Goal: Find contact information: Find contact information

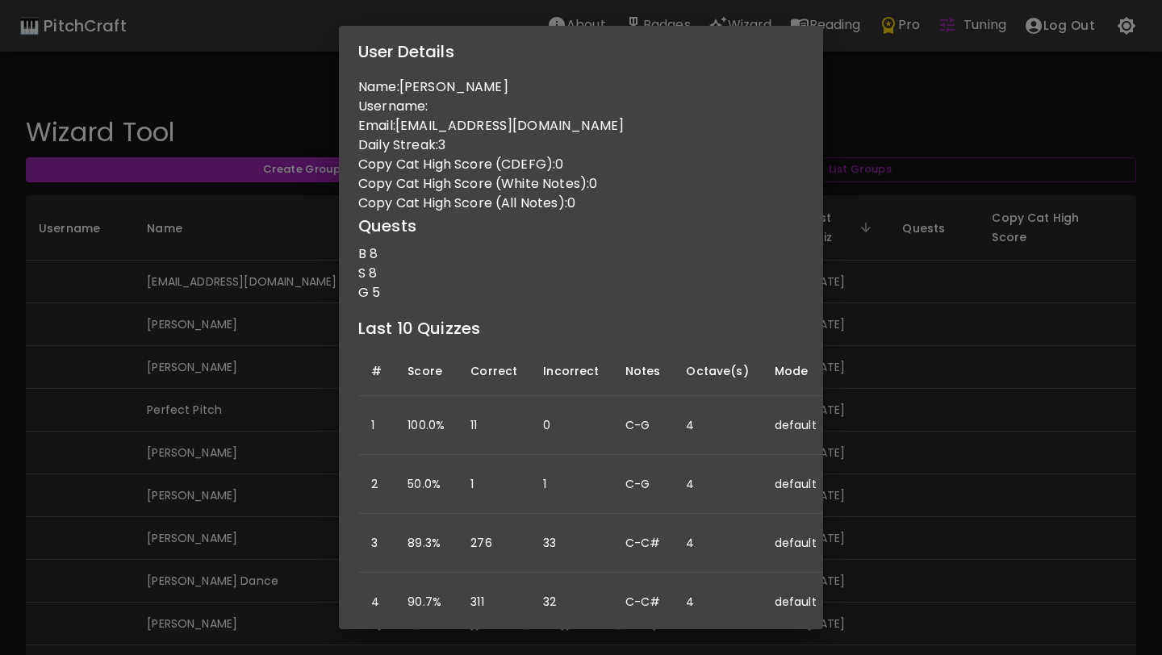
click at [970, 277] on div "User Details Name: Kara Drefs Username: Email: drefskara@gmail.com Daily Streak…" at bounding box center [581, 327] width 1162 height 655
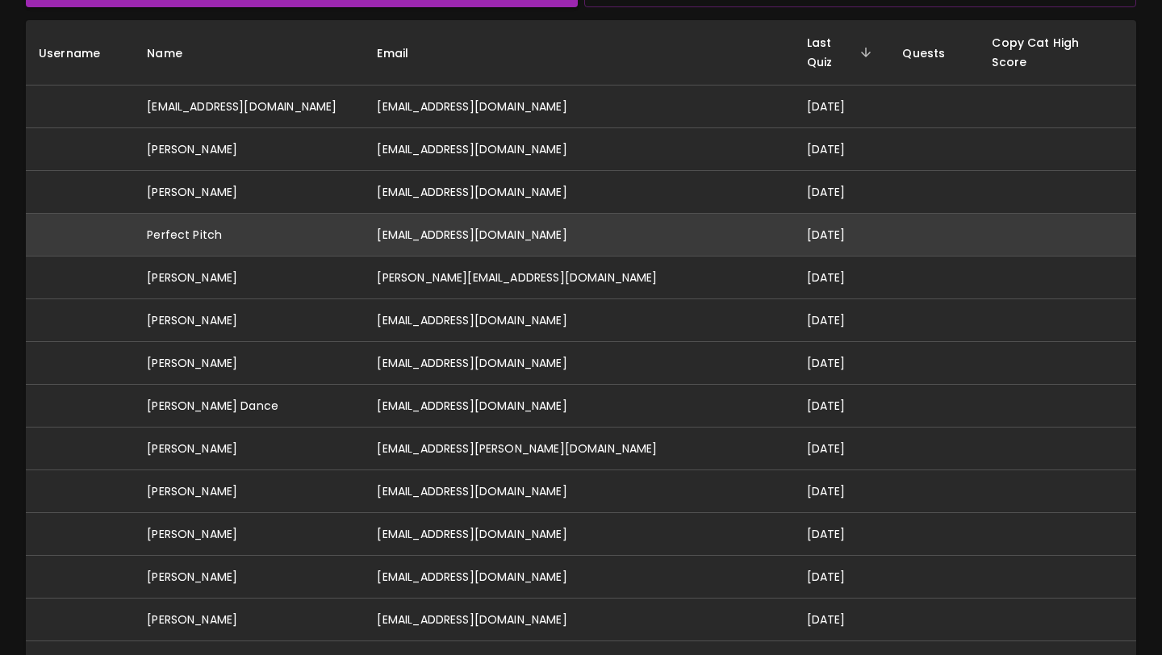
scroll to position [220, 0]
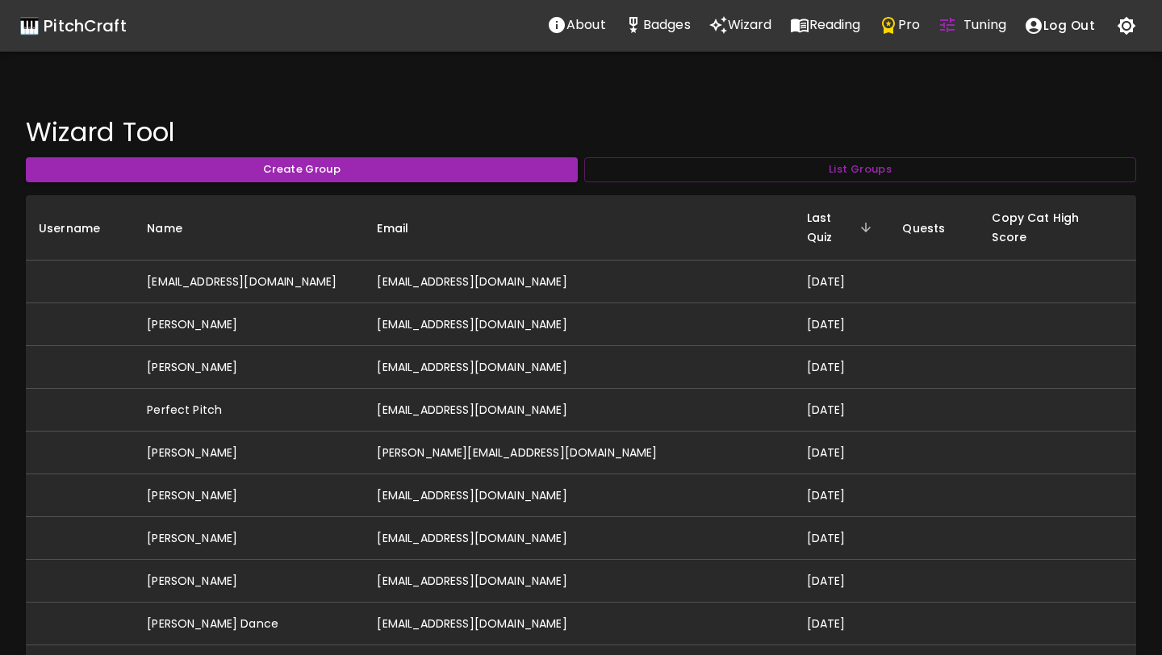
scroll to position [791, 0]
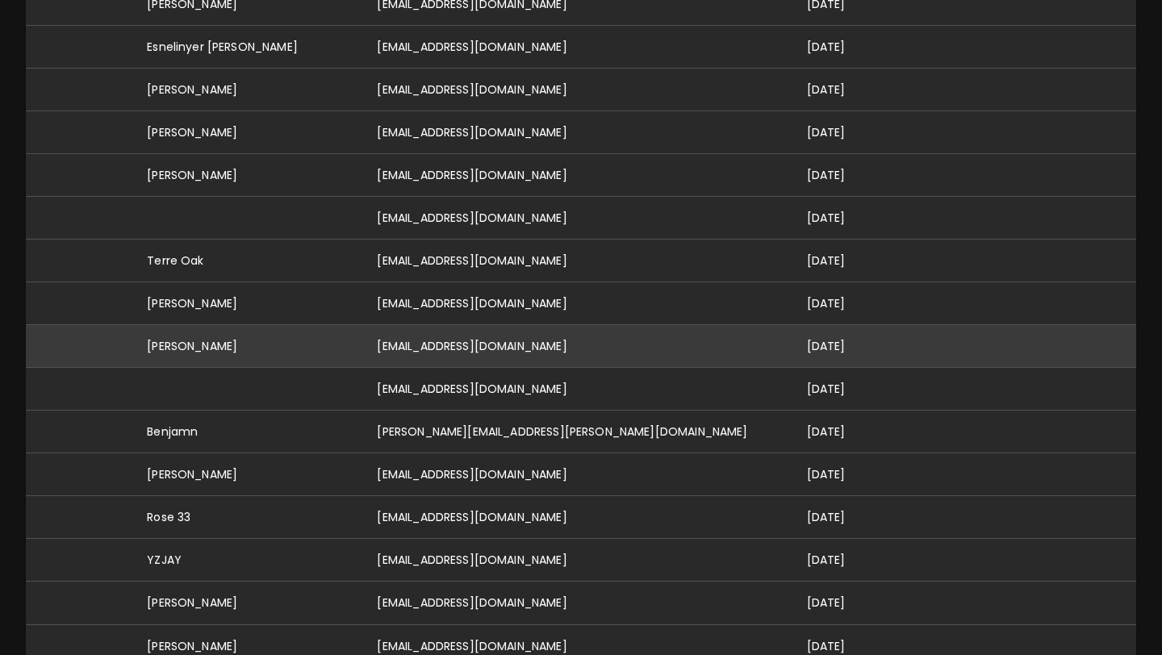
click at [278, 328] on td "[PERSON_NAME]" at bounding box center [249, 346] width 230 height 43
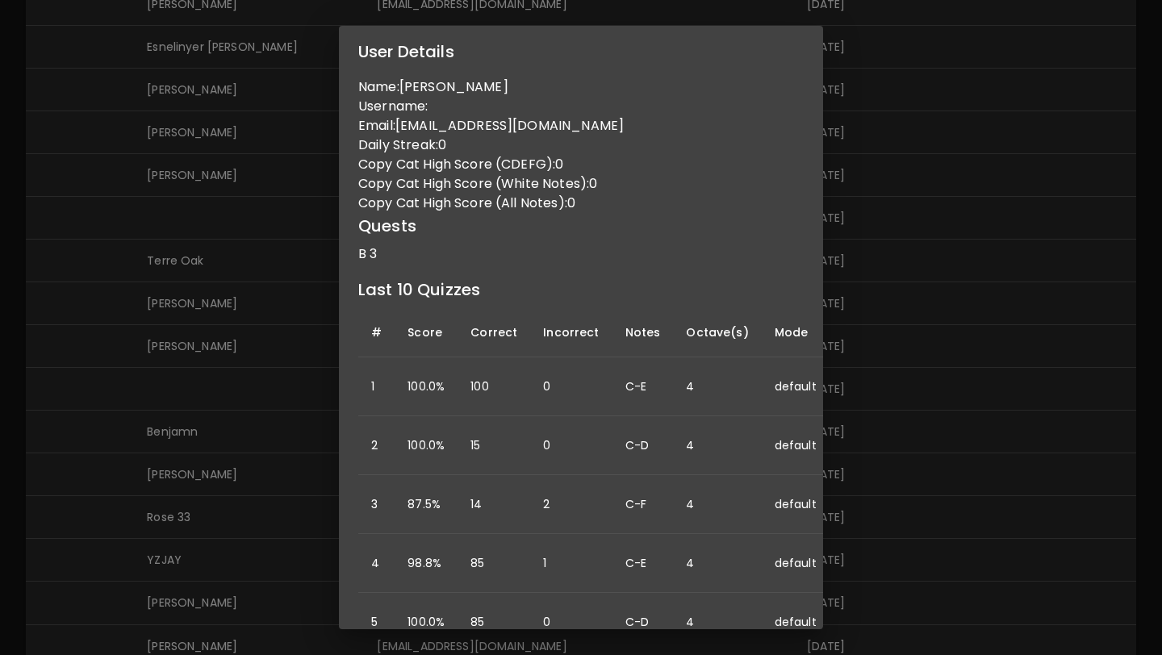
click at [174, 88] on div "User Details Name: [PERSON_NAME] Username: Email: [EMAIL_ADDRESS][DOMAIN_NAME] …" at bounding box center [581, 327] width 1162 height 655
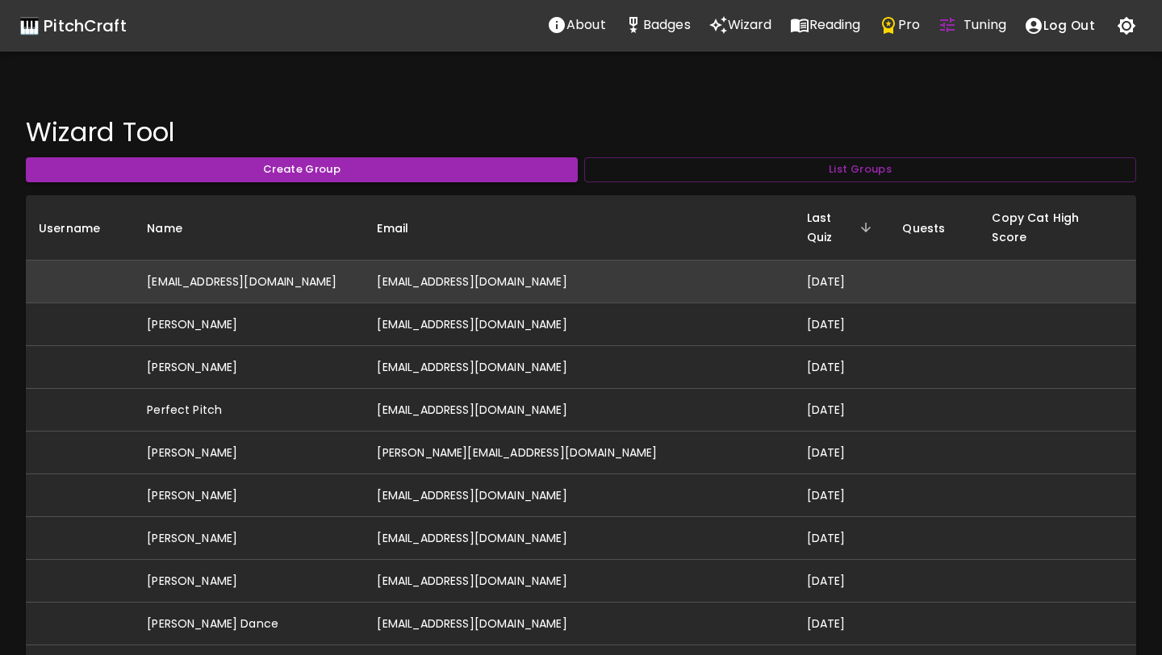
click at [161, 261] on td "[EMAIL_ADDRESS][DOMAIN_NAME]" at bounding box center [249, 282] width 230 height 43
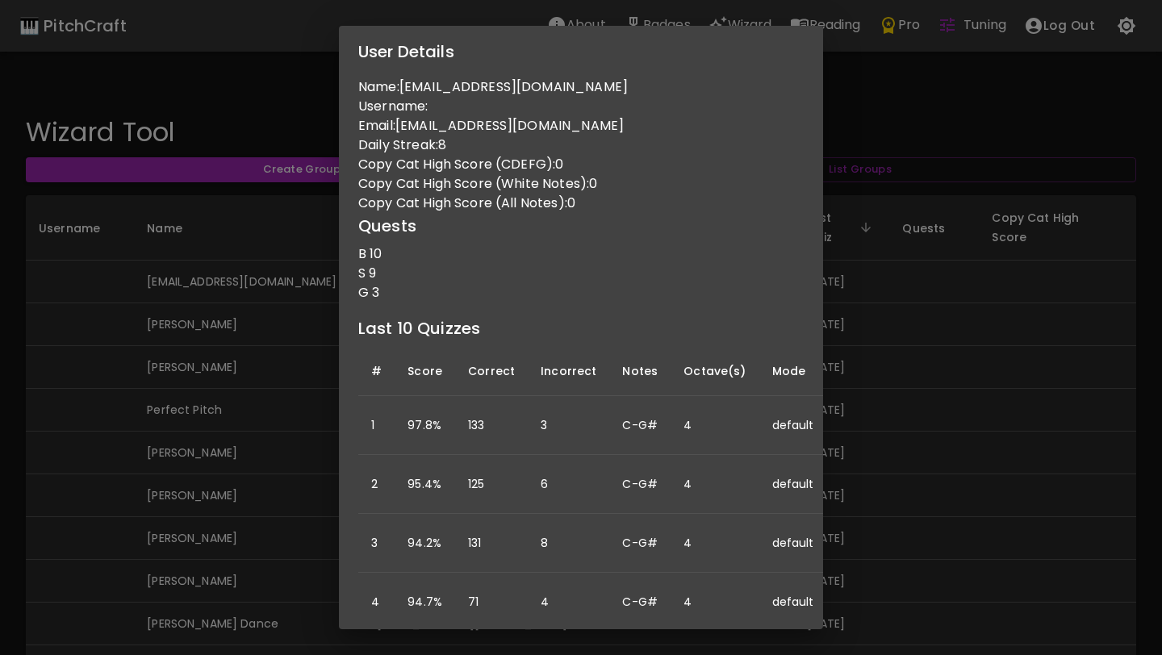
drag, startPoint x: 400, startPoint y: 127, endPoint x: 688, endPoint y: 128, distance: 288.2
click at [688, 128] on p "Email: donovanbronwyn-teaching@yahoo.com.au" at bounding box center [581, 125] width 446 height 19
copy p "[EMAIL_ADDRESS][DOMAIN_NAME]"
click at [918, 250] on div "User Details Name: donovanbronwyn-teaching@yahoo.com.au Username: Email: donova…" at bounding box center [581, 327] width 1162 height 655
